Goal: Information Seeking & Learning: Learn about a topic

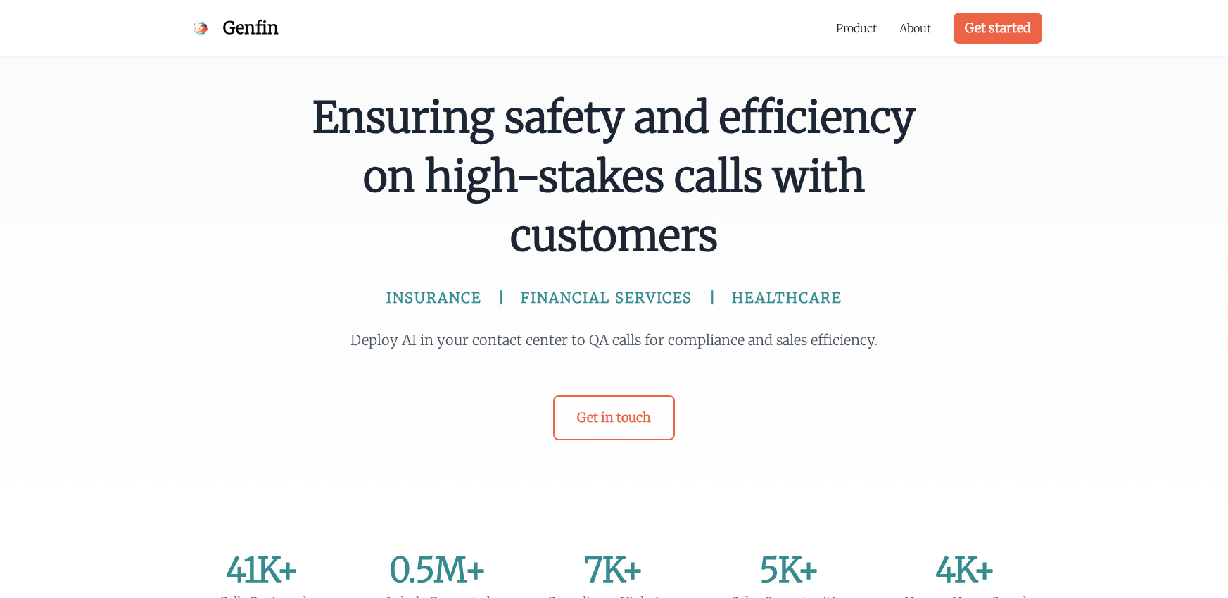
scroll to position [3, 0]
click at [909, 25] on link "About" at bounding box center [916, 28] width 32 height 17
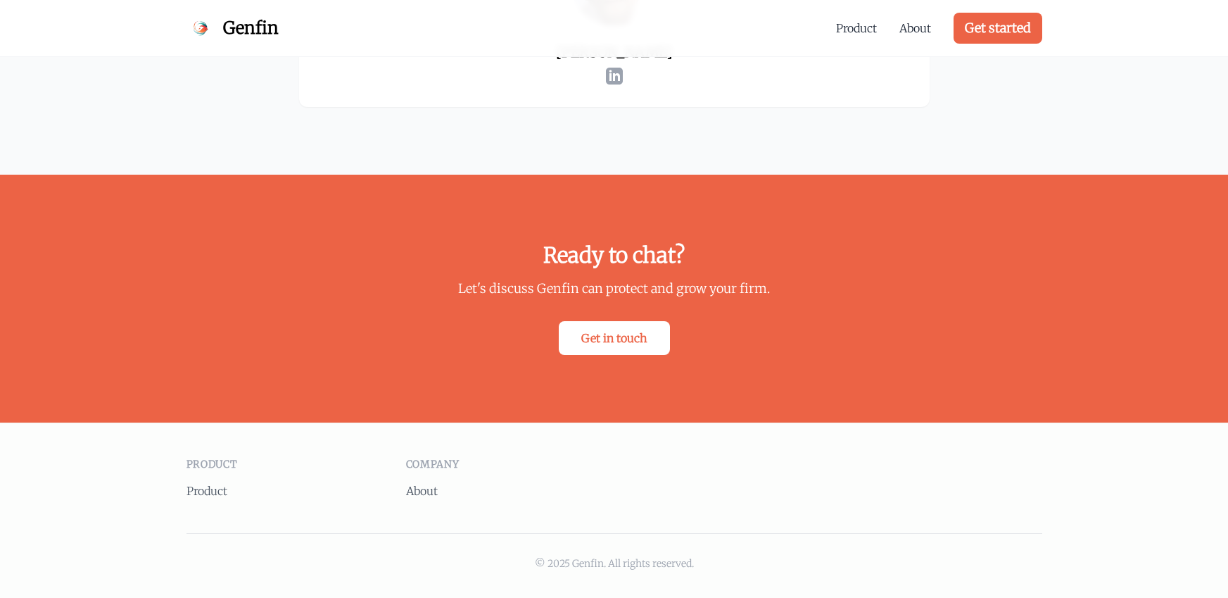
scroll to position [2552, 0]
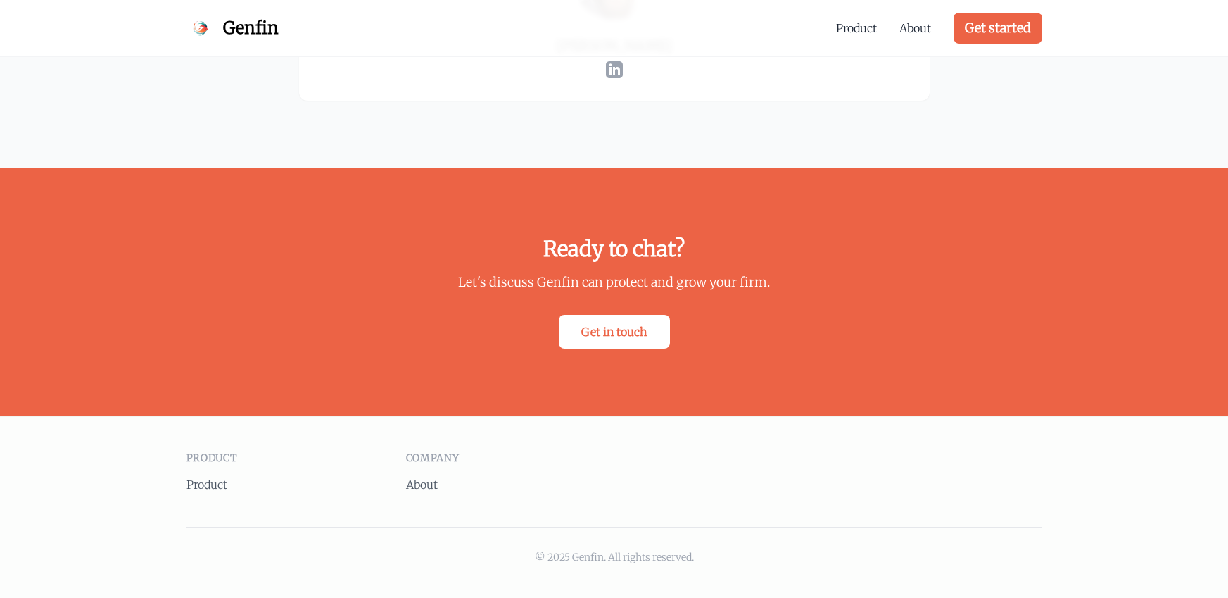
click at [183, 472] on div "Product Product Company About © 2025 Genfin. All rights reserved." at bounding box center [614, 507] width 901 height 181
click at [202, 476] on li "Product" at bounding box center [285, 484] width 197 height 17
click at [207, 483] on link "Product" at bounding box center [207, 484] width 41 height 14
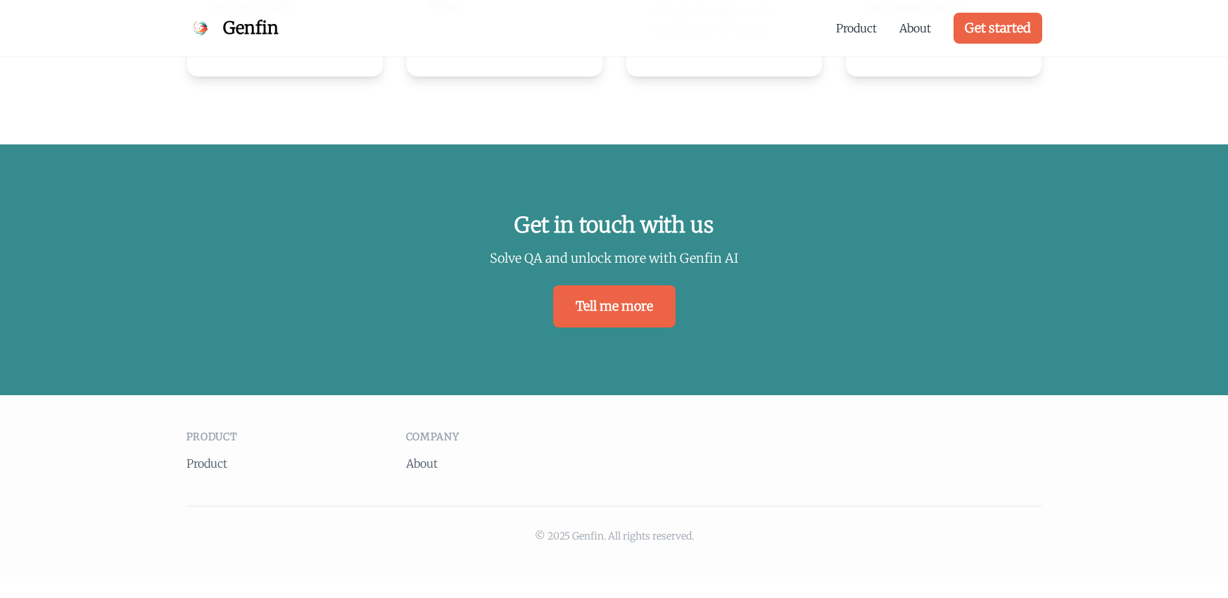
scroll to position [3052, 0]
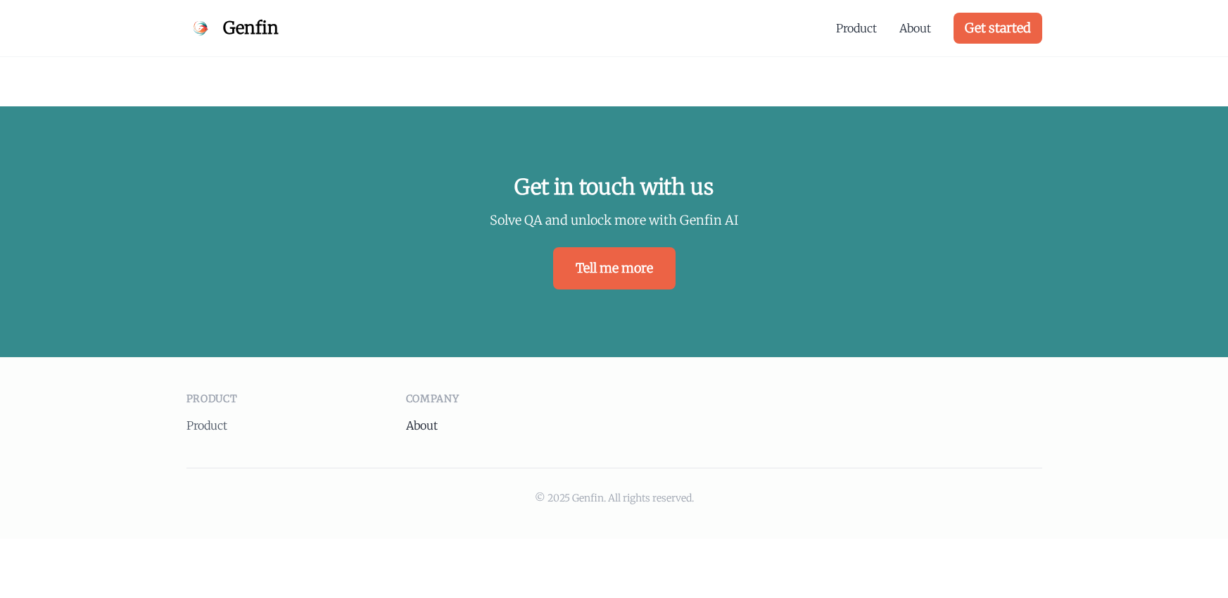
click at [428, 421] on link "About" at bounding box center [422, 425] width 32 height 14
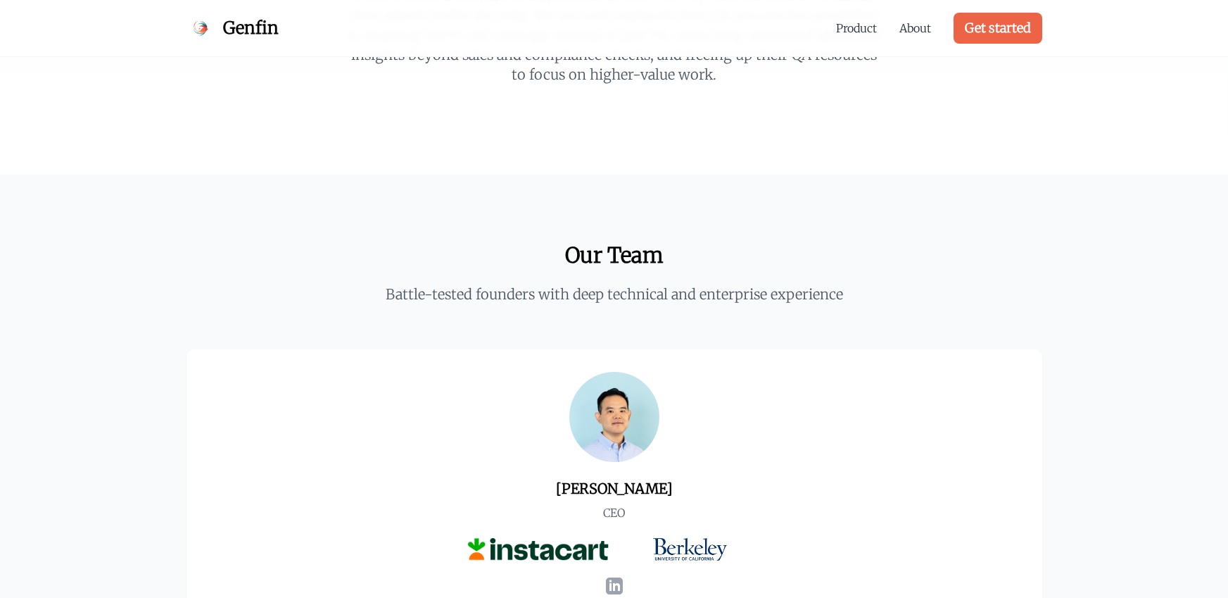
scroll to position [366, 0]
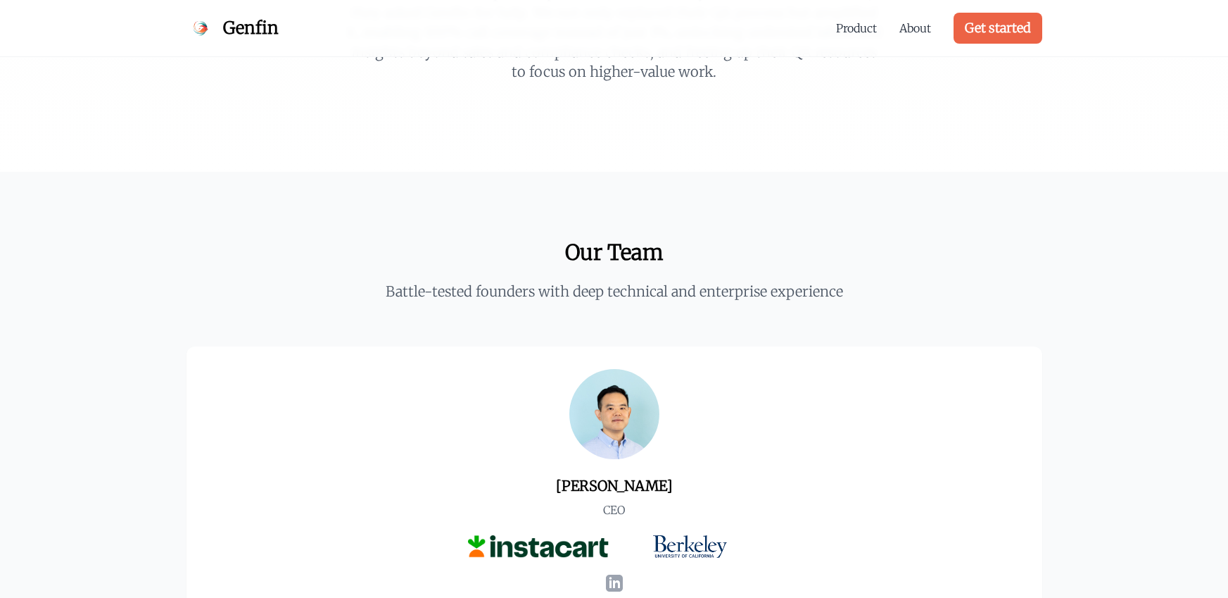
click at [581, 284] on p "Battle-tested founders with deep technical and enterprise experience" at bounding box center [614, 292] width 631 height 20
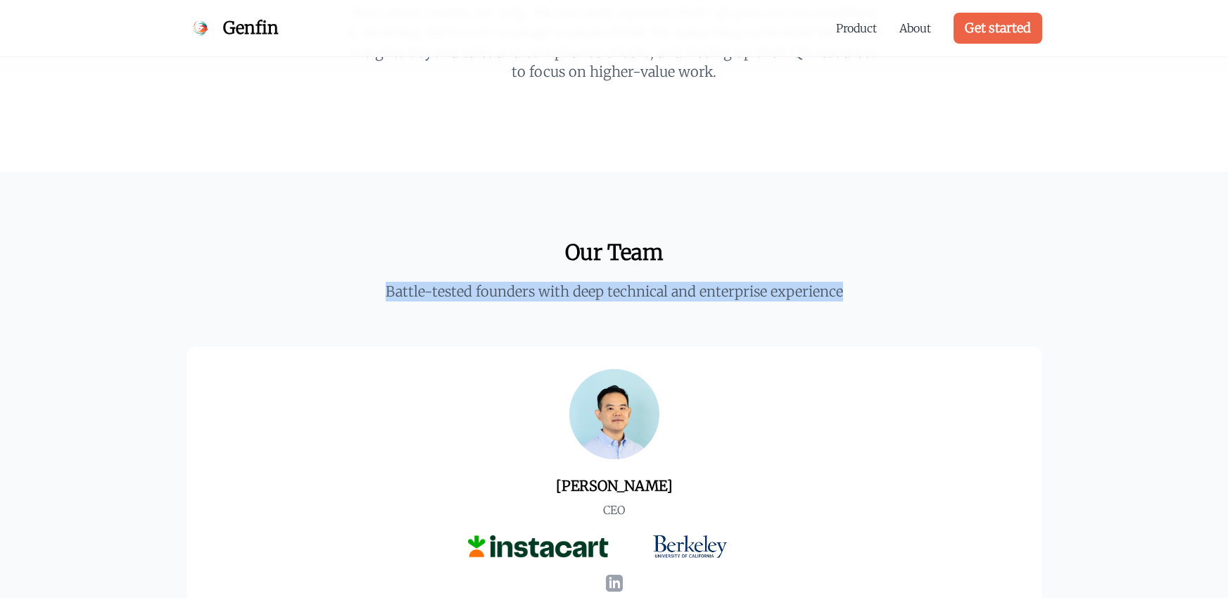
drag, startPoint x: 581, startPoint y: 284, endPoint x: 846, endPoint y: 305, distance: 265.5
click at [584, 286] on p "Battle-tested founders with deep technical and enterprise experience" at bounding box center [614, 292] width 631 height 20
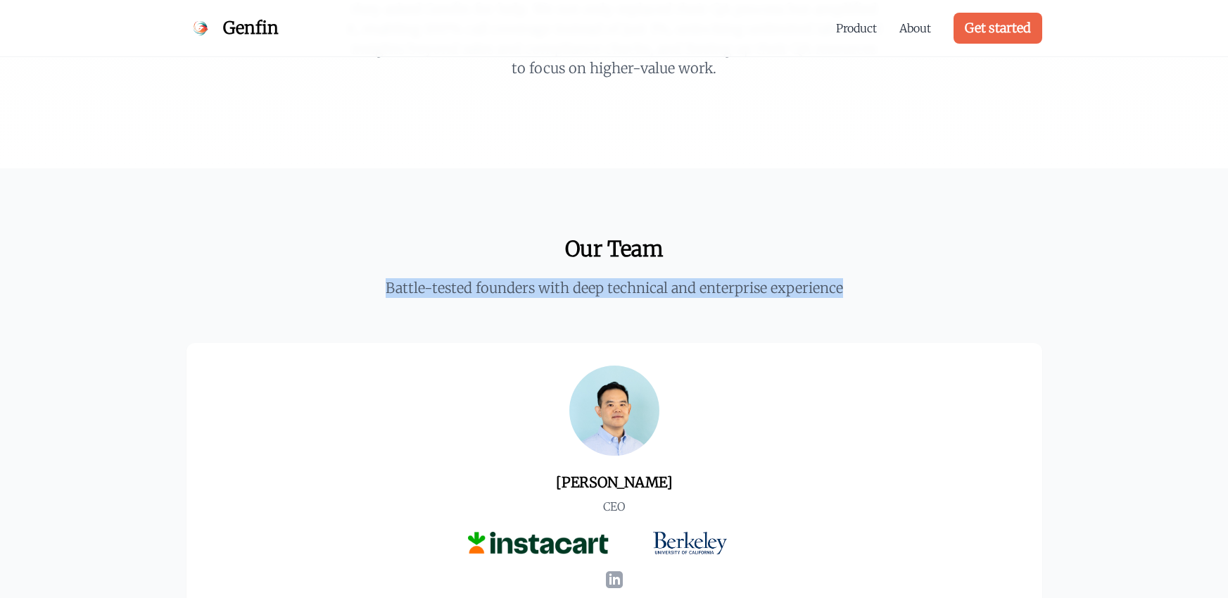
scroll to position [379, 0]
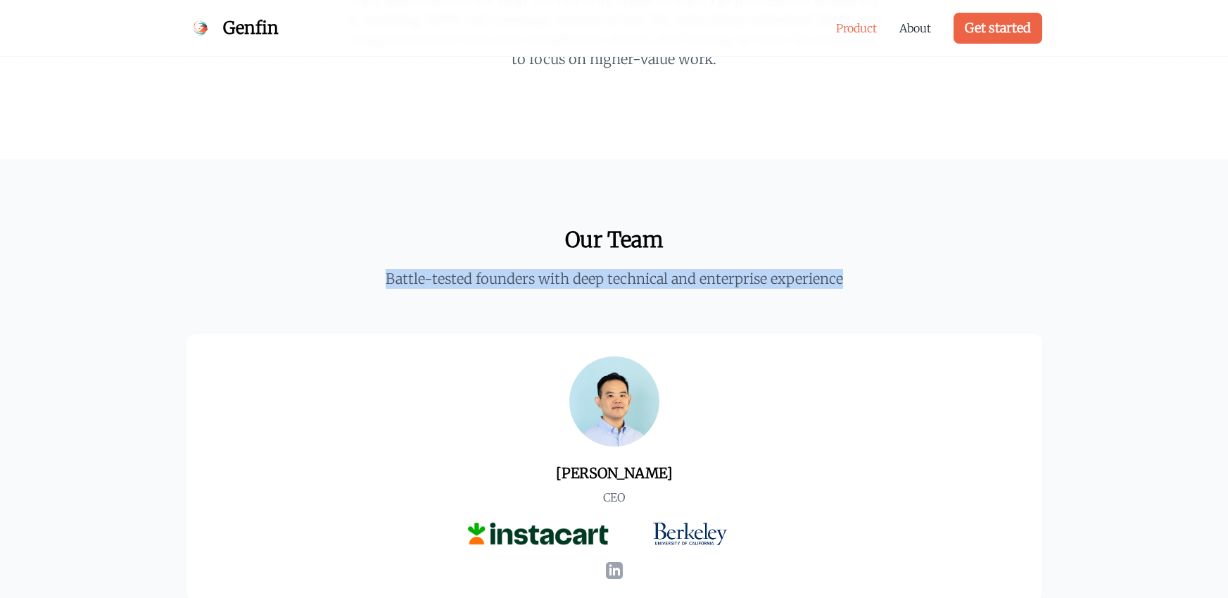
click at [859, 30] on link "Product" at bounding box center [856, 28] width 41 height 17
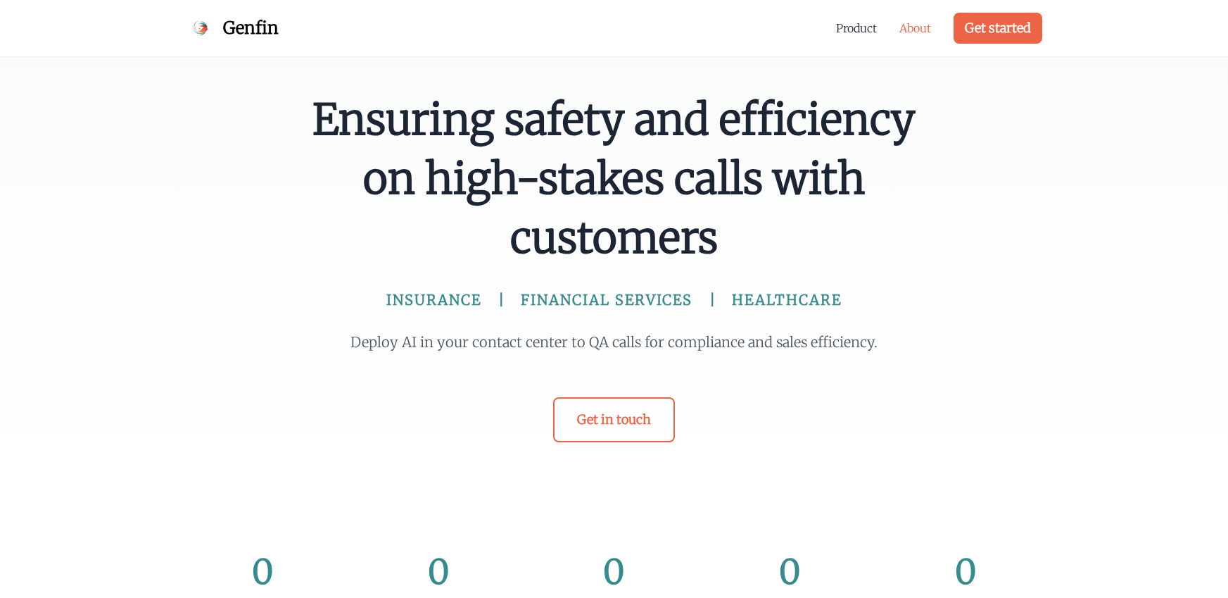
scroll to position [1164, 0]
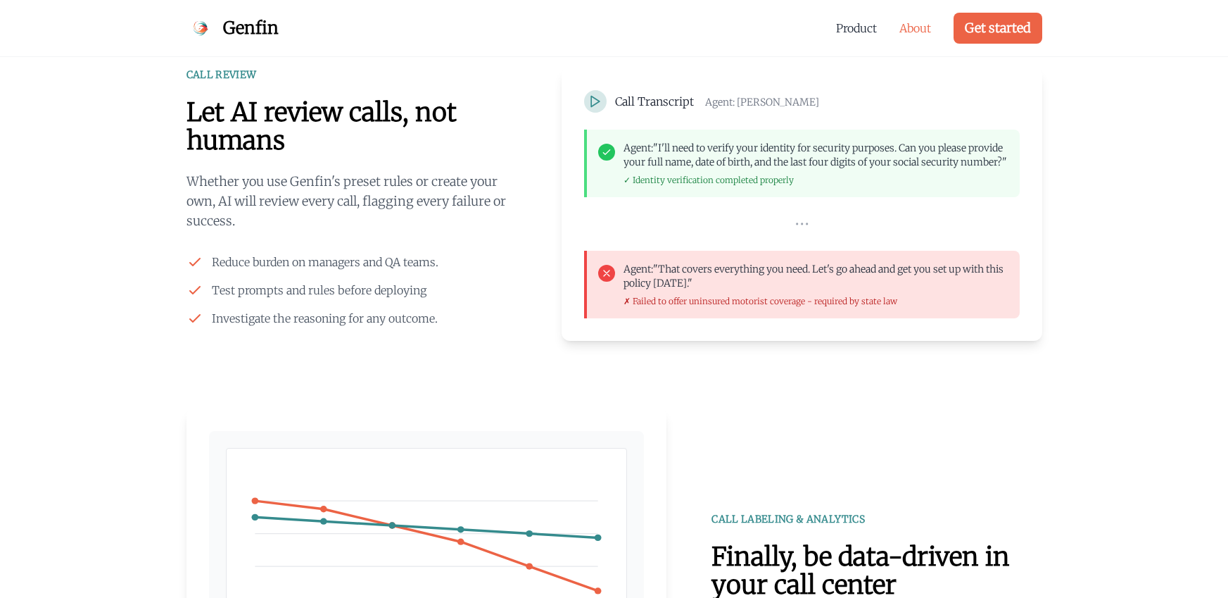
click at [911, 30] on link "About" at bounding box center [916, 28] width 32 height 17
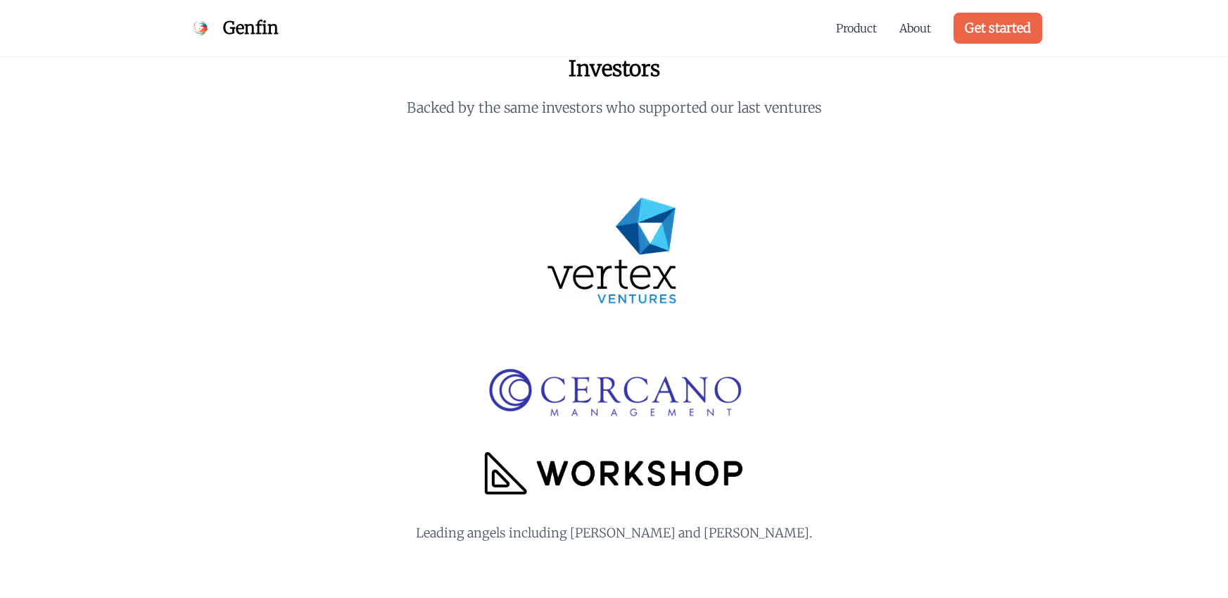
scroll to position [1503, 0]
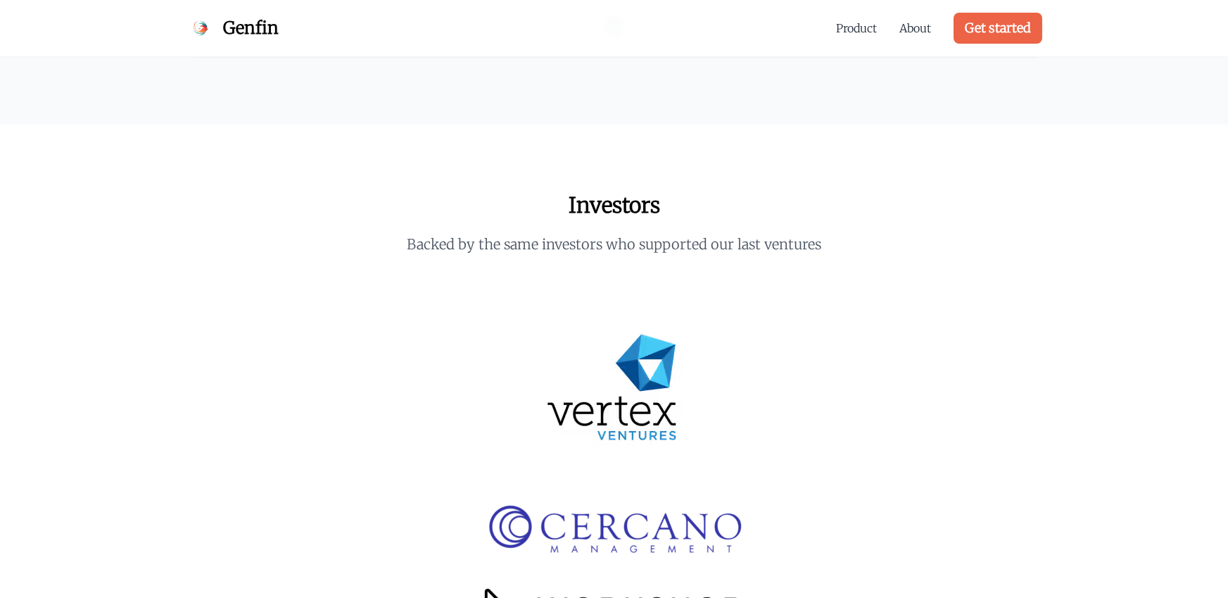
click at [767, 241] on p "Backed by the same investors who supported our last ventures" at bounding box center [614, 244] width 631 height 20
click at [238, 27] on span "Genfin" at bounding box center [251, 28] width 56 height 23
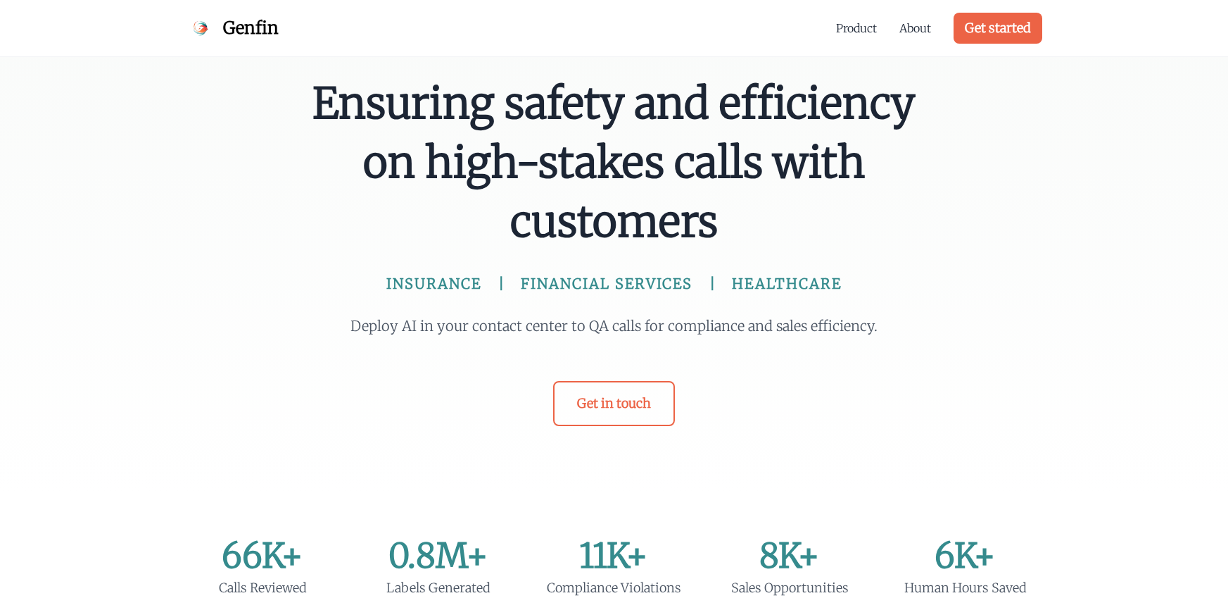
scroll to position [17, 0]
drag, startPoint x: 790, startPoint y: 259, endPoint x: 793, endPoint y: 270, distance: 10.8
click at [790, 260] on h1 "Ensuring safety and efficiency on high-stakes calls with customers INSURANCE FI…" at bounding box center [614, 183] width 608 height 220
click at [790, 294] on div "Ensuring safety and efficiency on high-stakes calls with customers INSURANCE FI…" at bounding box center [614, 249] width 631 height 352
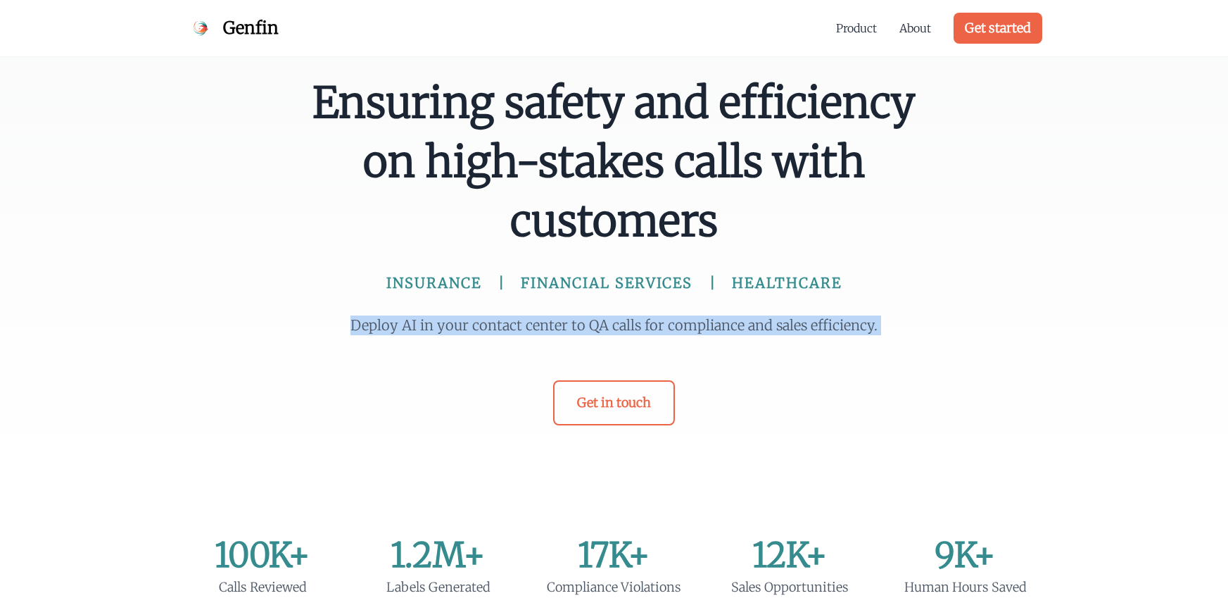
click at [790, 293] on div "Ensuring safety and efficiency on high-stakes calls with customers INSURANCE FI…" at bounding box center [614, 249] width 631 height 352
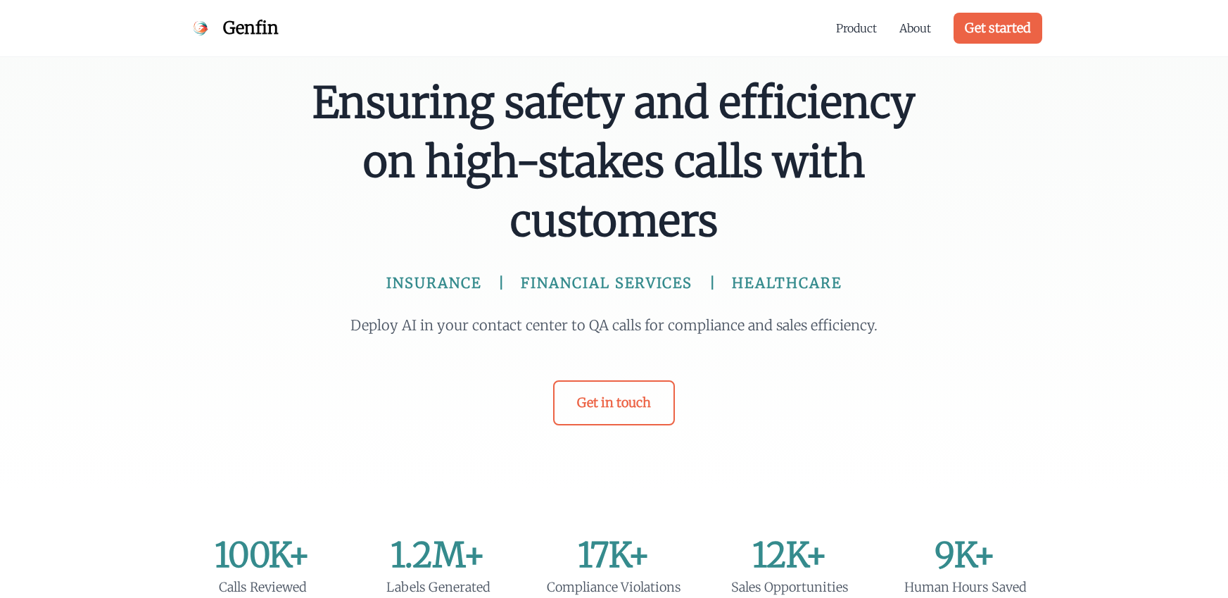
click at [781, 284] on span "HEALTHCARE" at bounding box center [787, 283] width 110 height 20
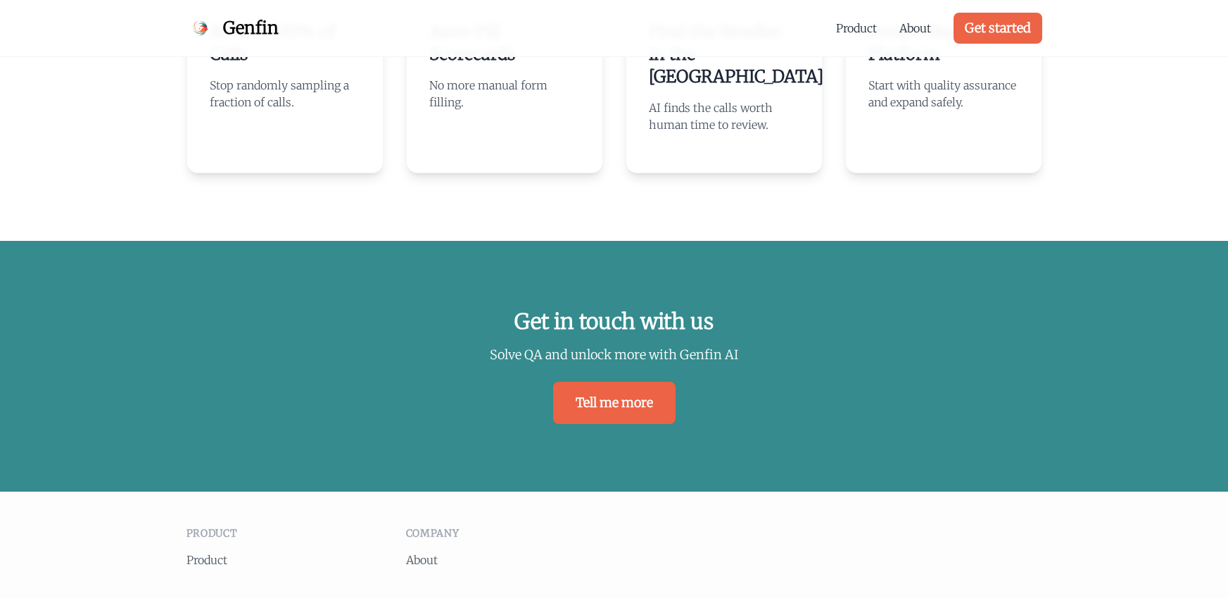
scroll to position [3052, 0]
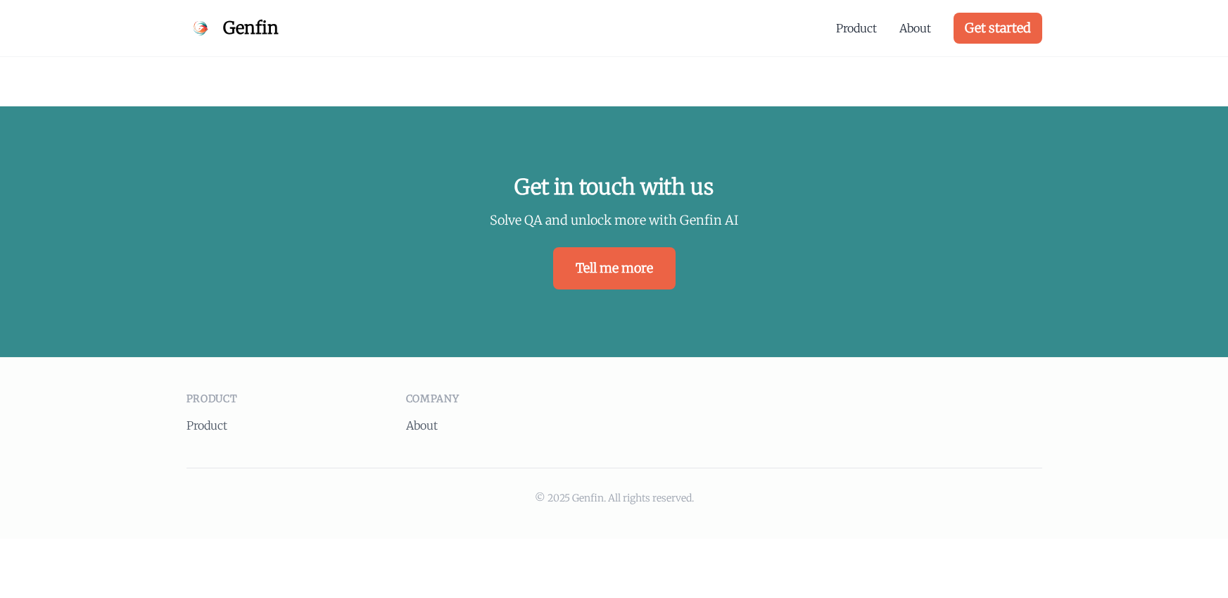
click at [574, 491] on p "© 2025 Genfin. All rights reserved." at bounding box center [615, 498] width 856 height 14
click at [575, 491] on p "© 2025 Genfin. All rights reserved." at bounding box center [615, 498] width 856 height 14
click at [251, 44] on div "Genfin" at bounding box center [233, 28] width 92 height 56
click at [258, 32] on span "Genfin" at bounding box center [251, 28] width 56 height 23
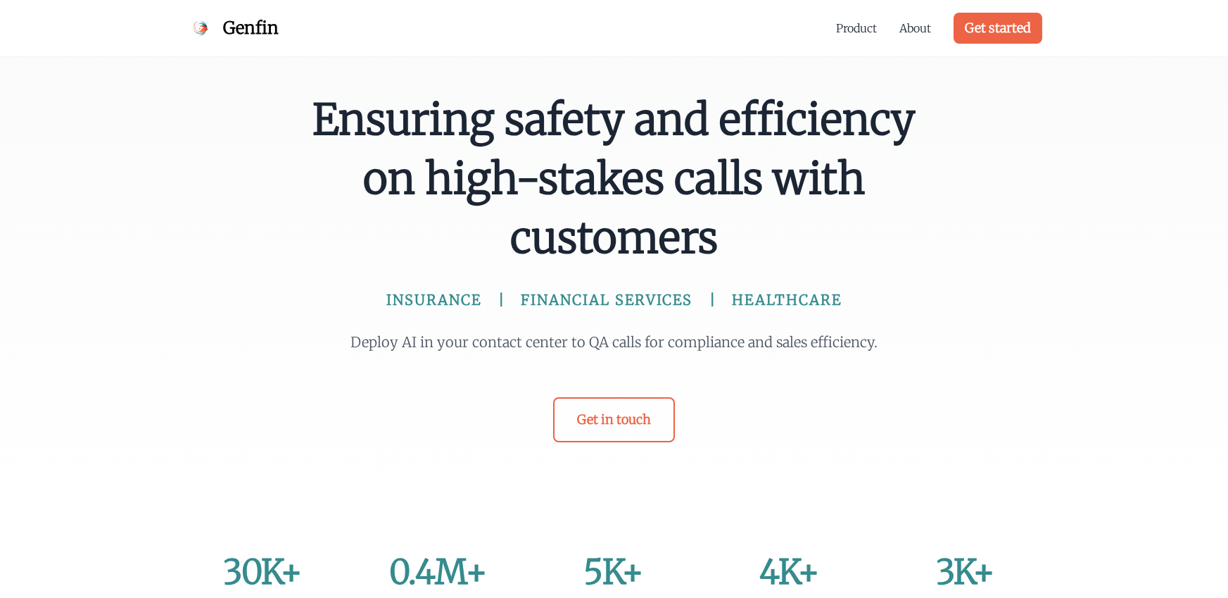
click at [931, 15] on div "Product About Get started" at bounding box center [939, 28] width 206 height 56
click at [916, 26] on link "About" at bounding box center [916, 28] width 32 height 17
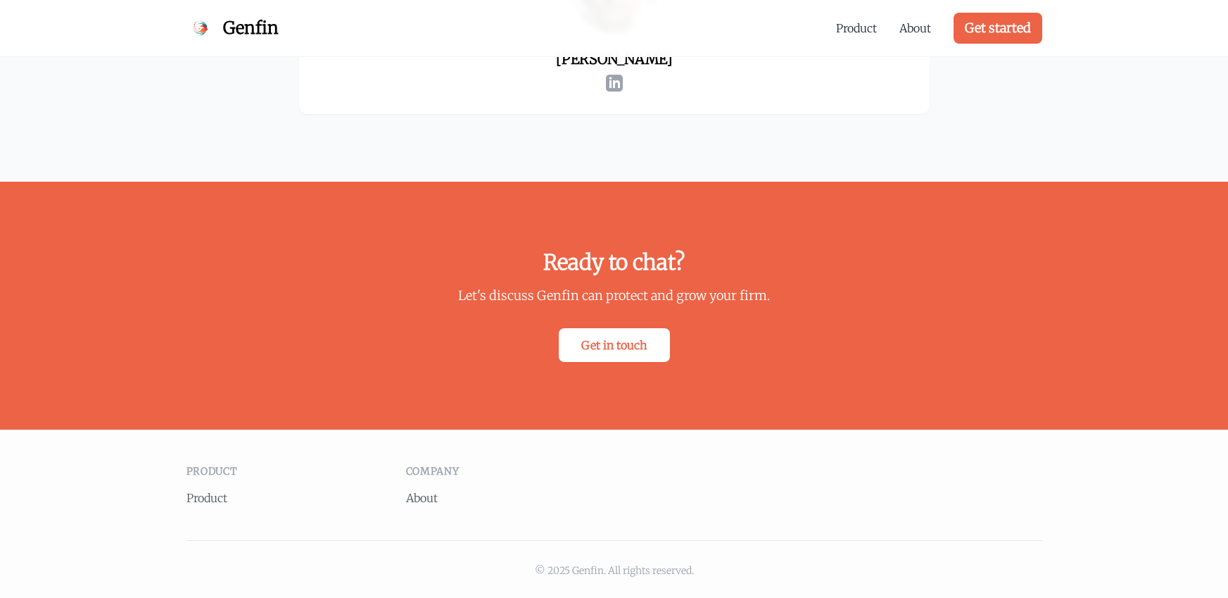
scroll to position [2552, 0]
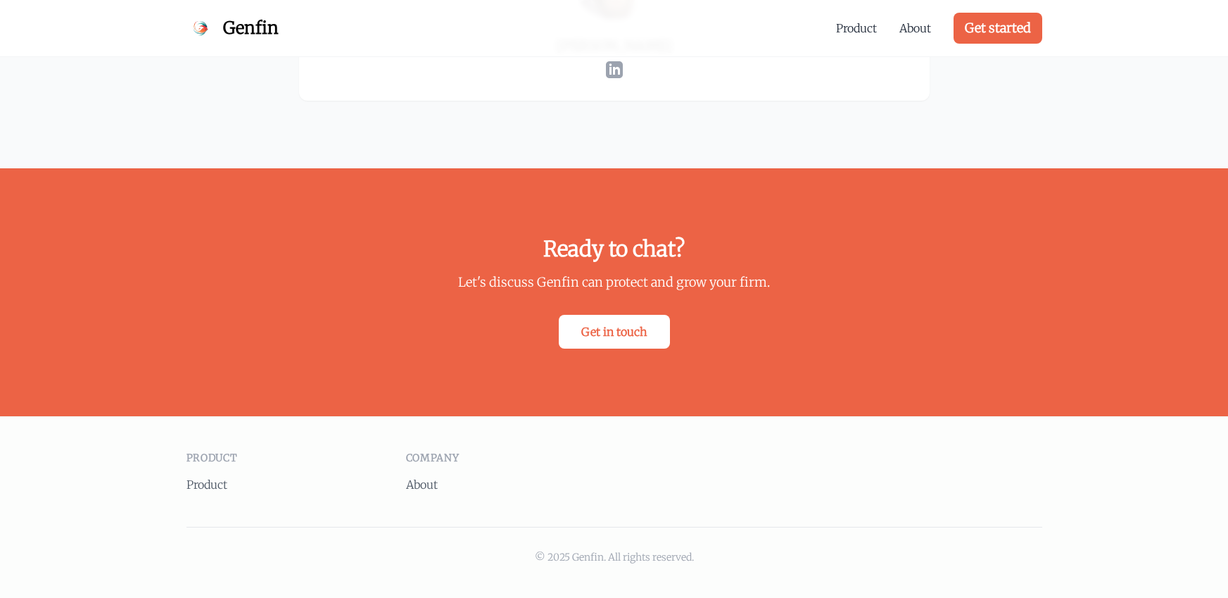
click at [572, 556] on p "© 2025 Genfin. All rights reserved." at bounding box center [615, 557] width 856 height 14
click at [572, 555] on p "© 2025 Genfin. All rights reserved." at bounding box center [615, 557] width 856 height 14
drag, startPoint x: 573, startPoint y: 554, endPoint x: 590, endPoint y: 542, distance: 20.7
click at [573, 555] on p "© 2025 Genfin. All rights reserved." at bounding box center [615, 557] width 856 height 14
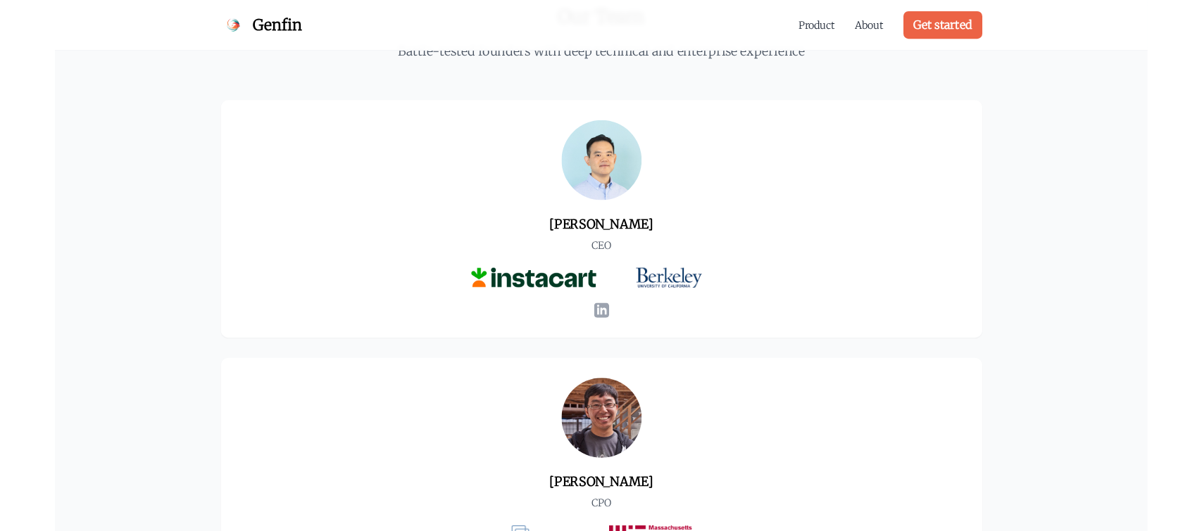
scroll to position [599, 0]
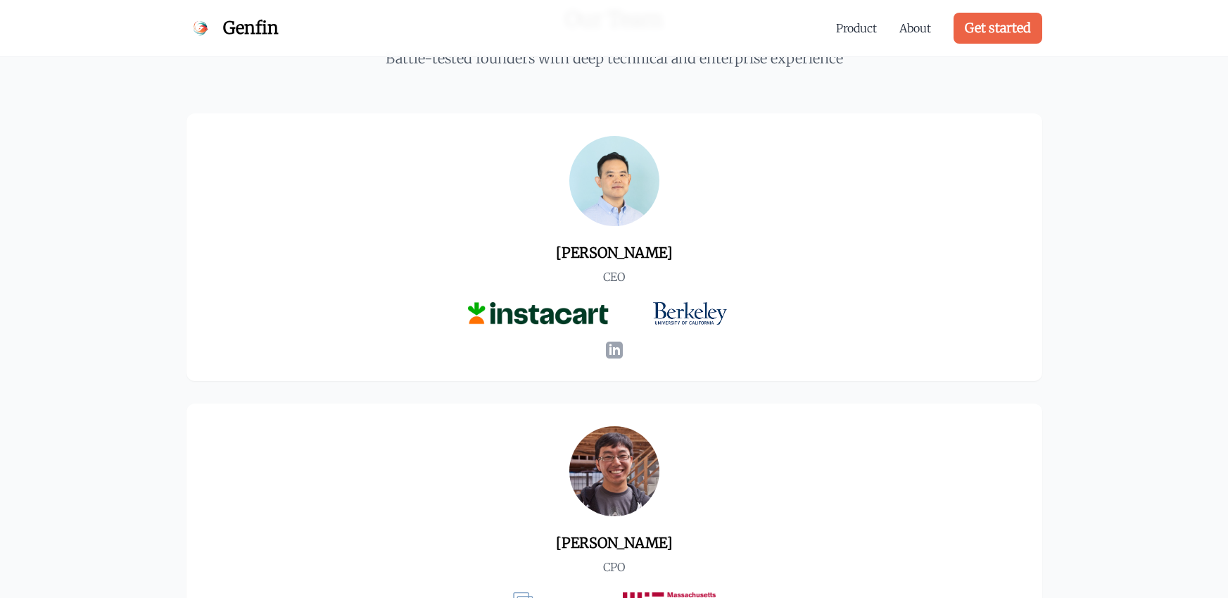
click at [626, 188] on img at bounding box center [614, 181] width 90 height 90
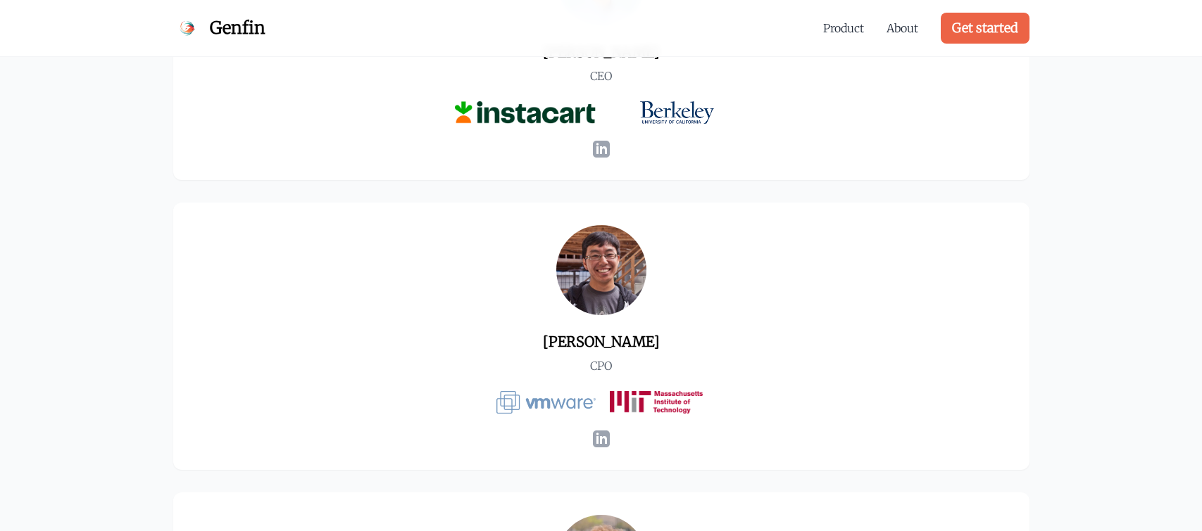
scroll to position [800, 0]
click at [232, 24] on span "Genfin" at bounding box center [238, 28] width 56 height 23
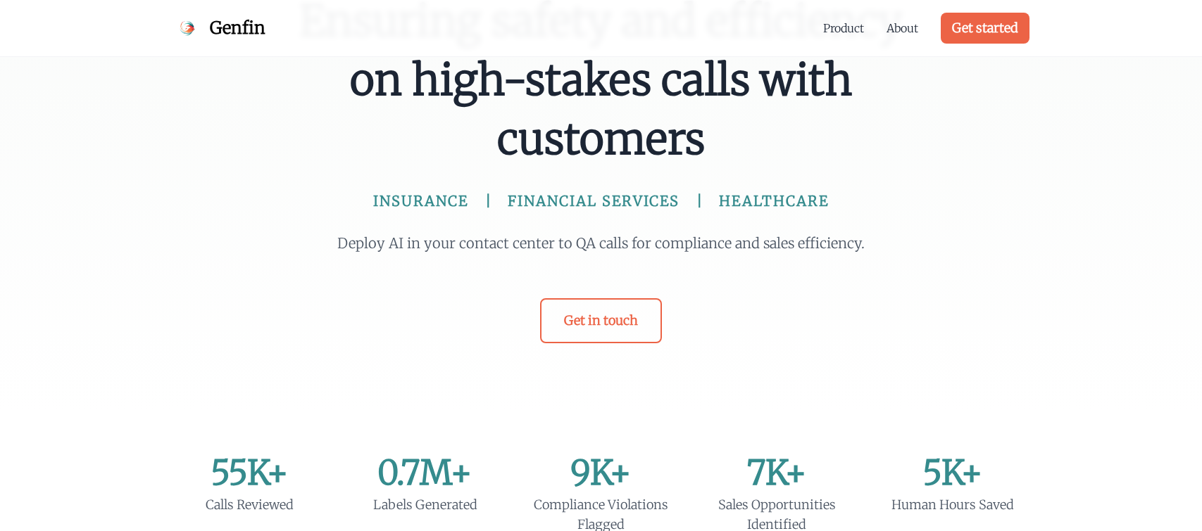
scroll to position [100, 0]
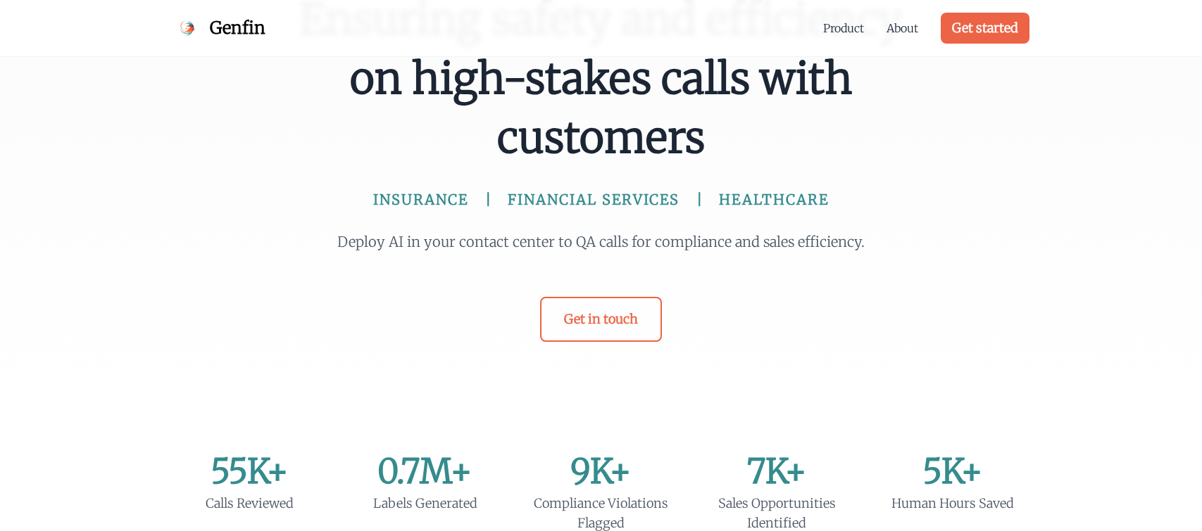
click at [432, 210] on div "Ensuring safety and efficiency on high-stakes calls with customers INSURANCE FI…" at bounding box center [601, 166] width 631 height 352
click at [436, 201] on span "INSURANCE" at bounding box center [420, 200] width 95 height 20
drag, startPoint x: 436, startPoint y: 201, endPoint x: 569, endPoint y: 215, distance: 133.7
click at [462, 210] on div "Ensuring safety and efficiency on high-stakes calls with customers INSURANCE FI…" at bounding box center [601, 166] width 631 height 352
click at [569, 215] on div "Ensuring safety and efficiency on high-stakes calls with customers INSURANCE FI…" at bounding box center [601, 166] width 631 height 352
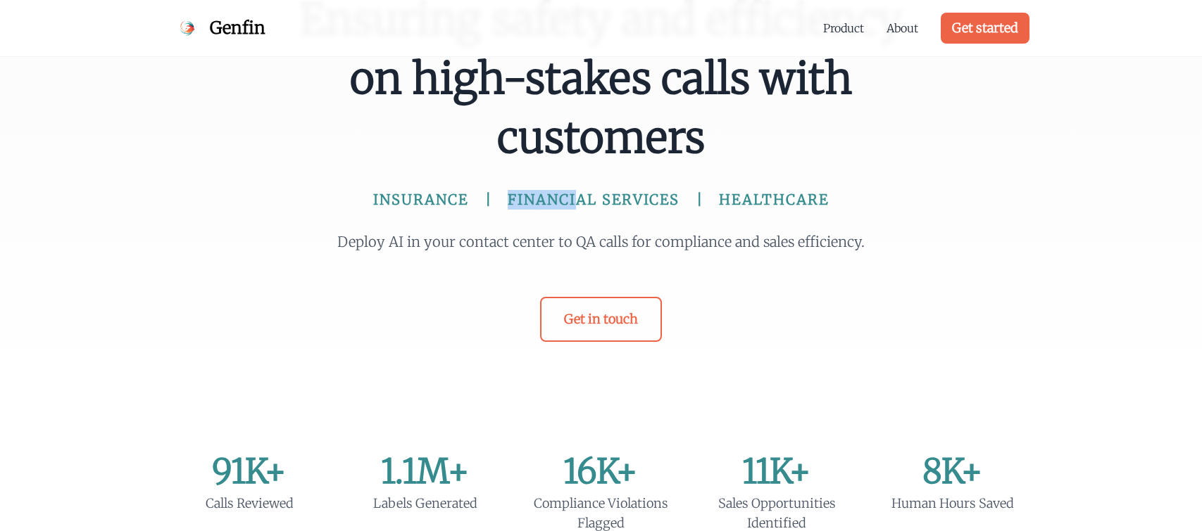
drag, startPoint x: 585, startPoint y: 190, endPoint x: 603, endPoint y: 191, distance: 18.3
click at [596, 187] on h1 "Ensuring safety and efficiency on high-stakes calls with customers INSURANCE FI…" at bounding box center [601, 100] width 608 height 220
drag, startPoint x: 603, startPoint y: 190, endPoint x: 914, endPoint y: 234, distance: 313.6
click at [681, 210] on div "Ensuring safety and efficiency on high-stakes calls with customers INSURANCE FI…" at bounding box center [601, 166] width 631 height 352
click at [909, 229] on div "Ensuring safety and efficiency on high-stakes calls with customers INSURANCE FI…" at bounding box center [601, 166] width 631 height 352
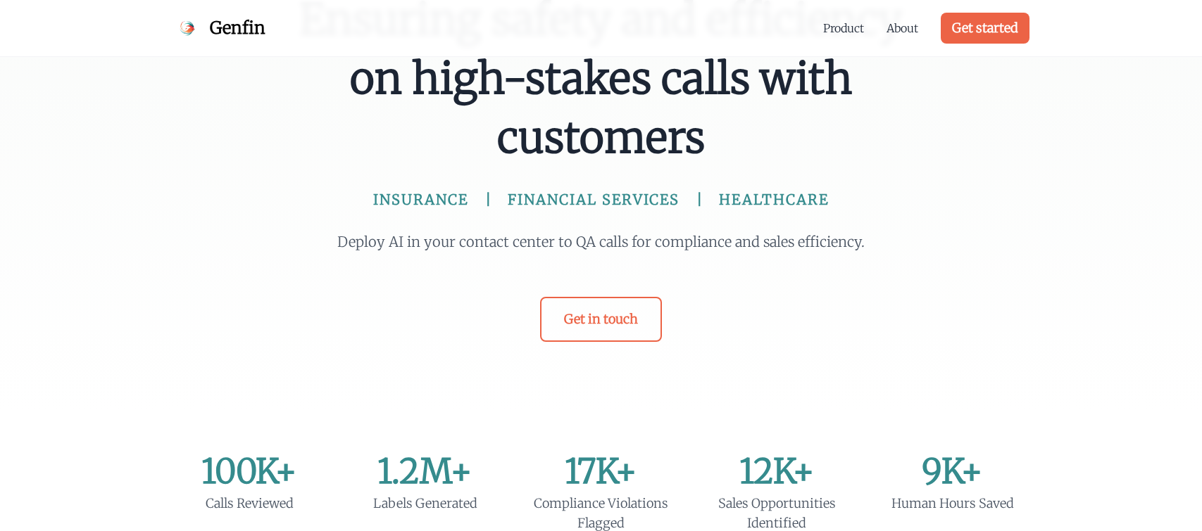
click at [888, 222] on div "Ensuring safety and efficiency on high-stakes calls with customers INSURANCE FI…" at bounding box center [601, 166] width 631 height 352
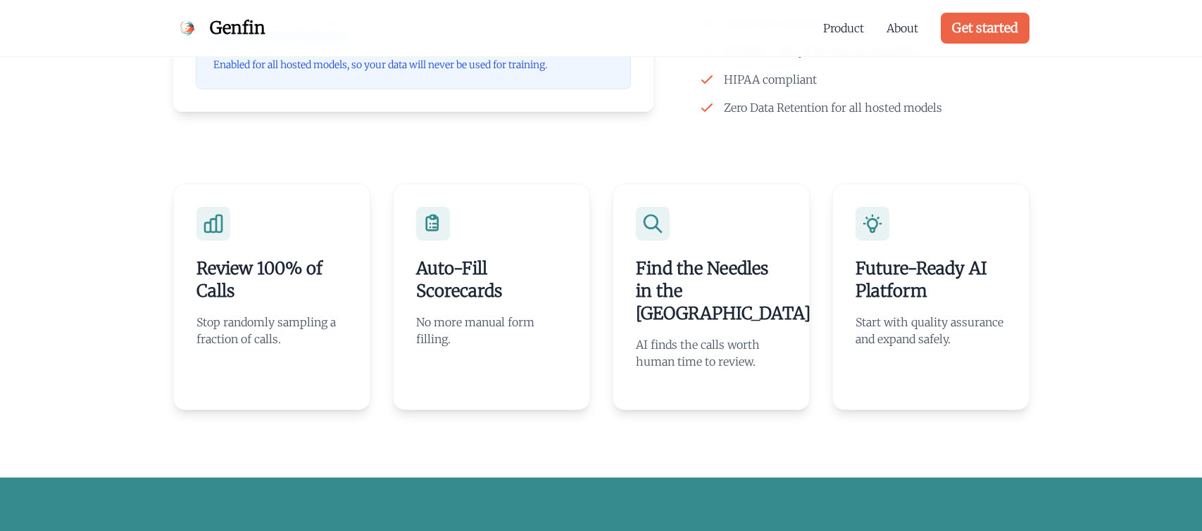
scroll to position [2828, 0]
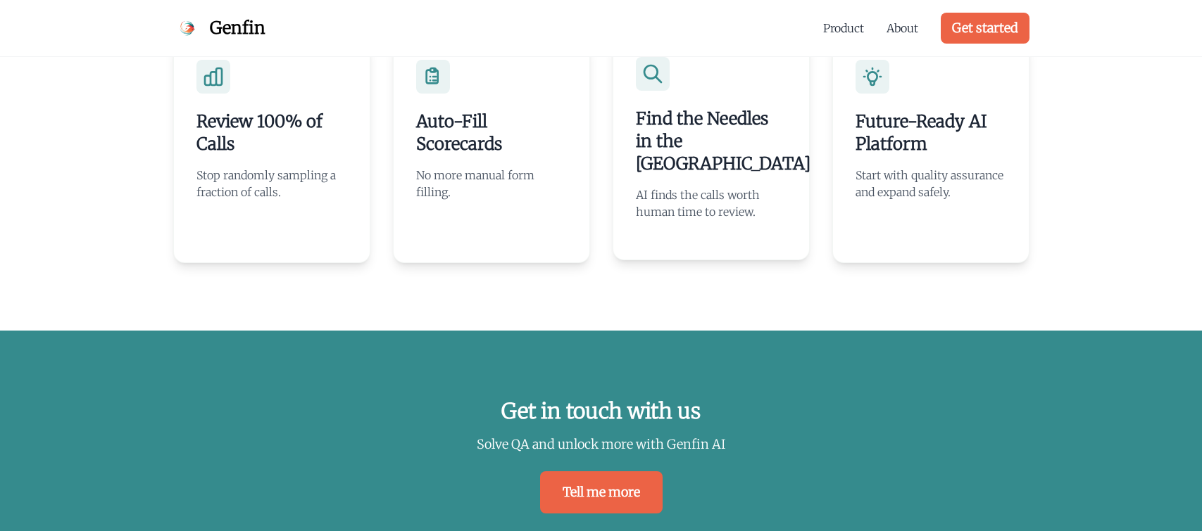
click at [689, 110] on div "Find the Needles in the Haystack AI finds the calls worth human time to review." at bounding box center [710, 147] width 197 height 227
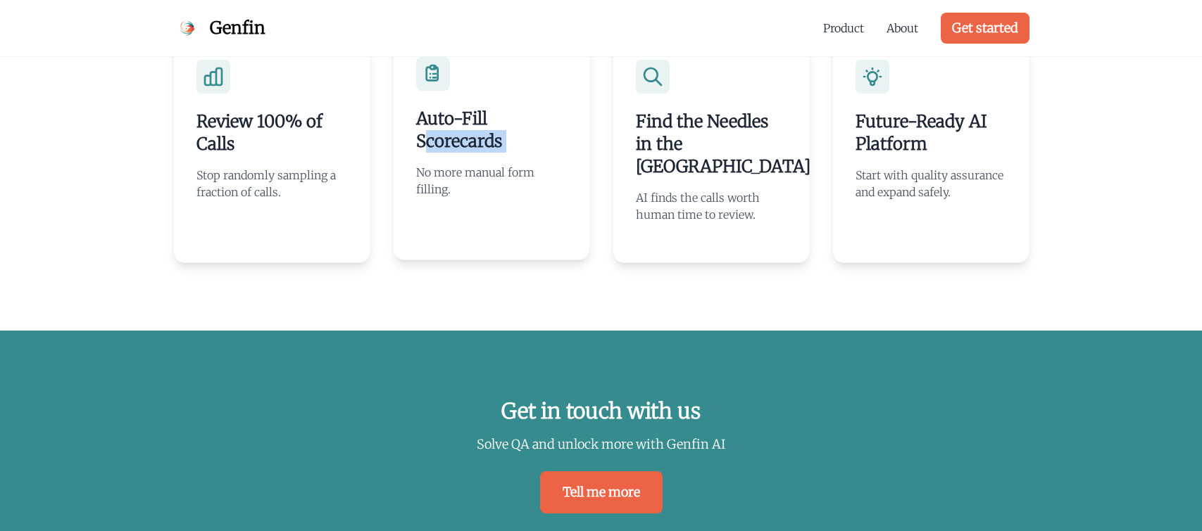
drag, startPoint x: 423, startPoint y: 168, endPoint x: 398, endPoint y: 160, distance: 26.5
click at [423, 168] on div "Auto-Fill Scorecards No more manual form filling." at bounding box center [491, 147] width 197 height 227
click at [246, 152] on h3 "Review 100% of Calls" at bounding box center [271, 130] width 151 height 45
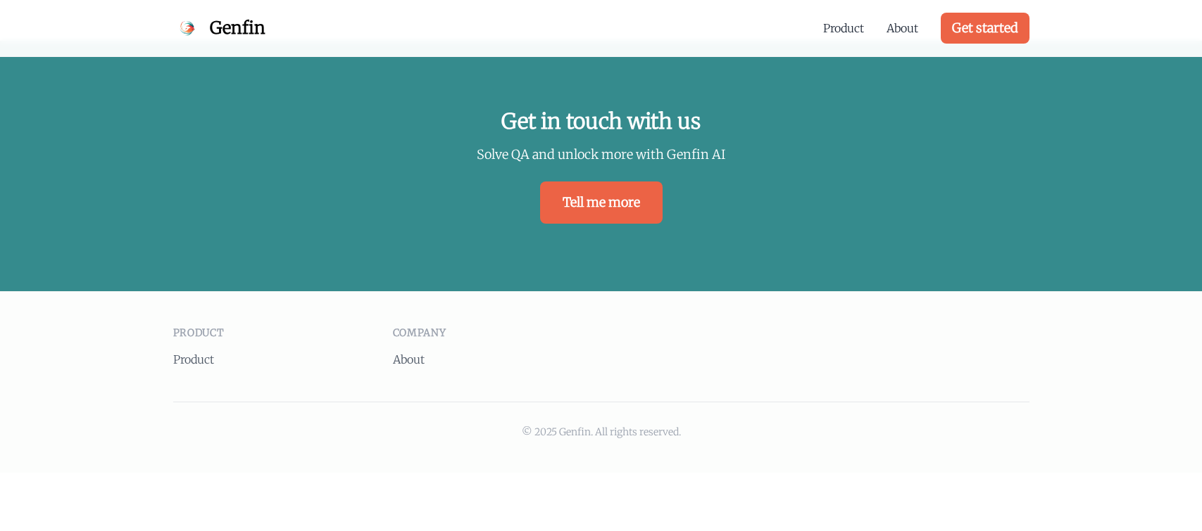
scroll to position [3118, 0]
click at [615, 167] on div "Get in touch with us Solve QA and unlock more with Genfin AI Tell me more" at bounding box center [601, 165] width 1202 height 251
click at [617, 206] on link "Tell me more" at bounding box center [601, 202] width 122 height 42
